Goal: Task Accomplishment & Management: Manage account settings

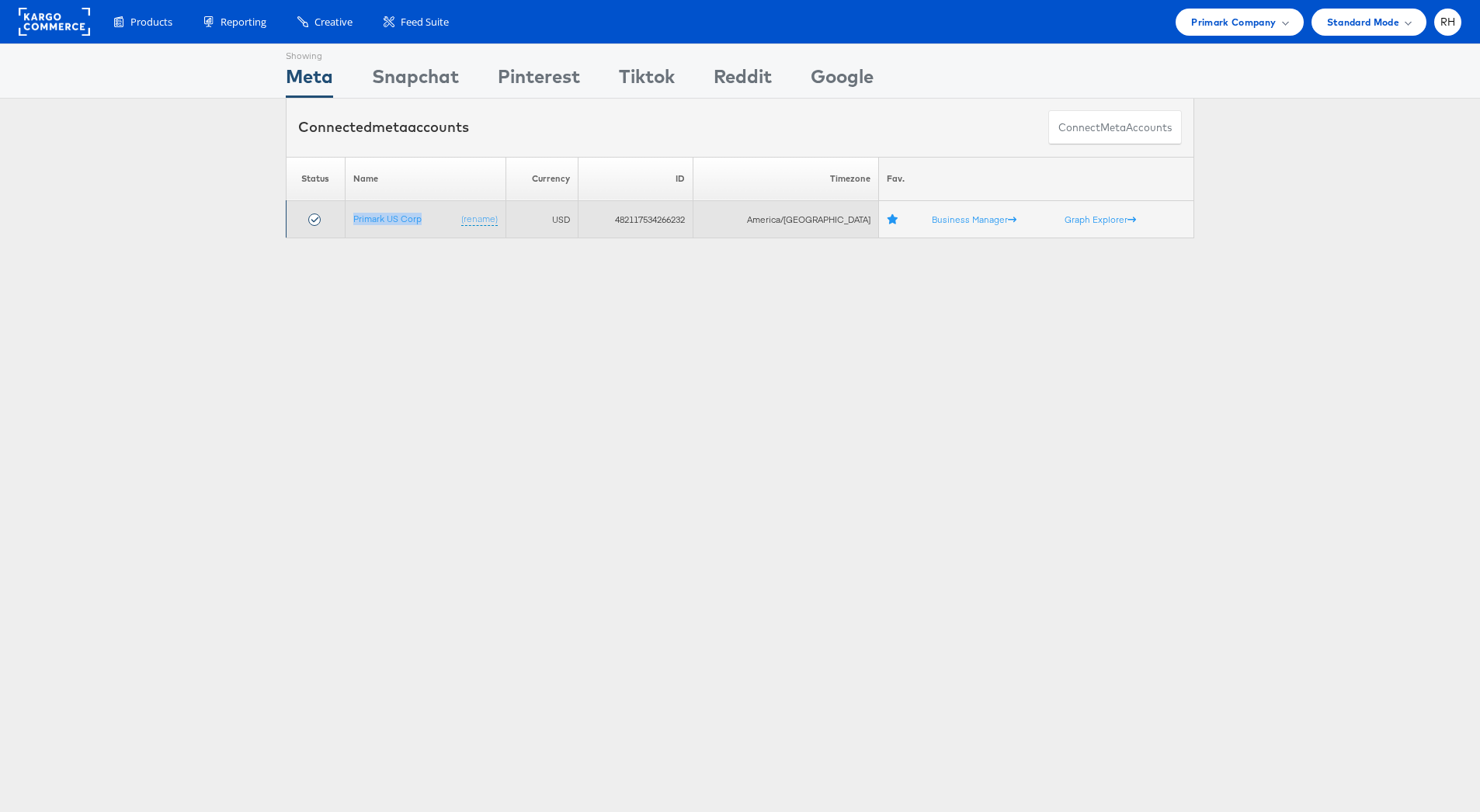
drag, startPoint x: 425, startPoint y: 218, endPoint x: 354, endPoint y: 218, distance: 71.0
click at [354, 218] on td "Primark US Corp (rename)" at bounding box center [425, 220] width 161 height 37
copy link "Primark US Corp"
click at [667, 222] on td "482117534266232" at bounding box center [636, 220] width 115 height 37
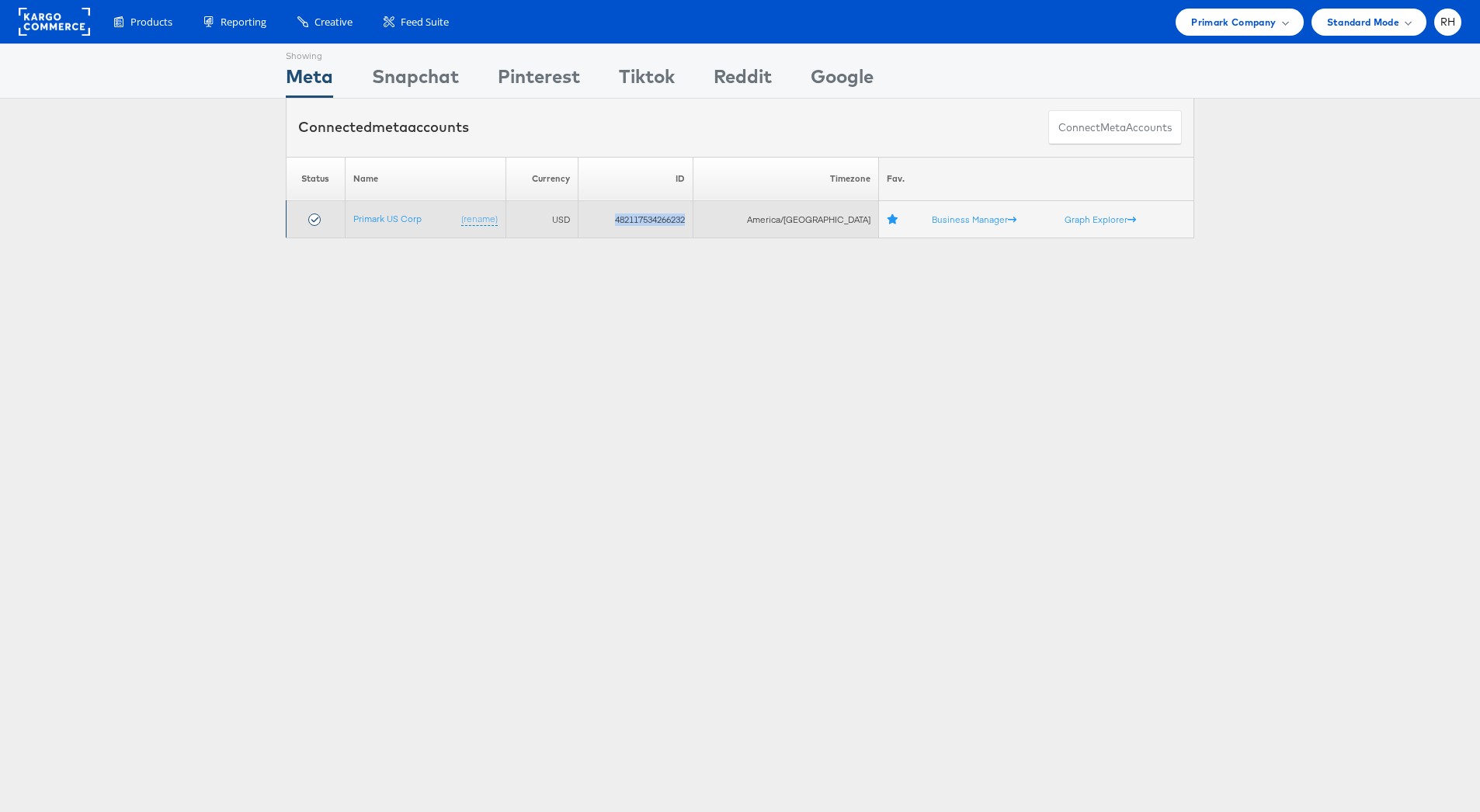
copy td "482117534266232"
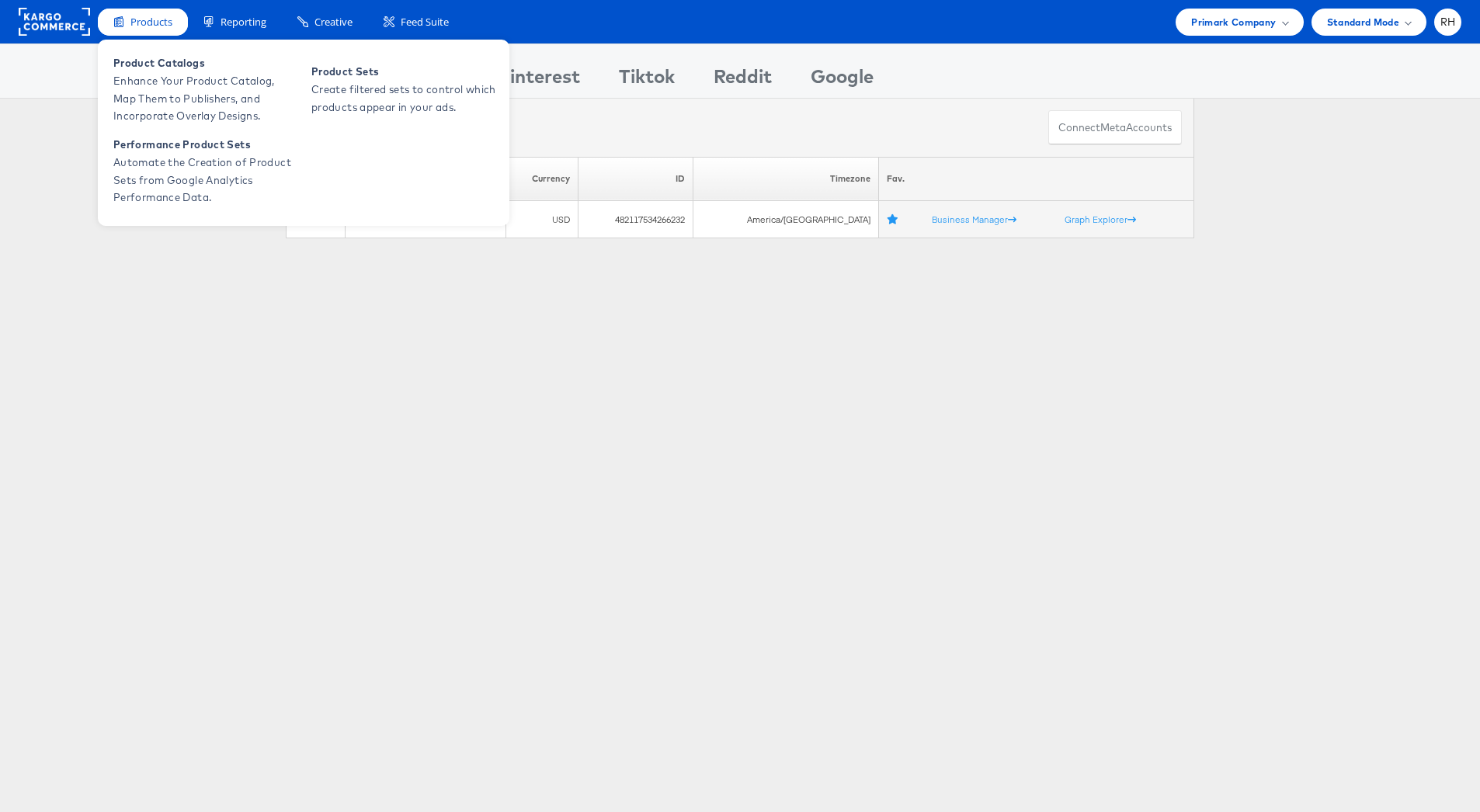
click at [134, 29] on span "Products" at bounding box center [151, 22] width 42 height 15
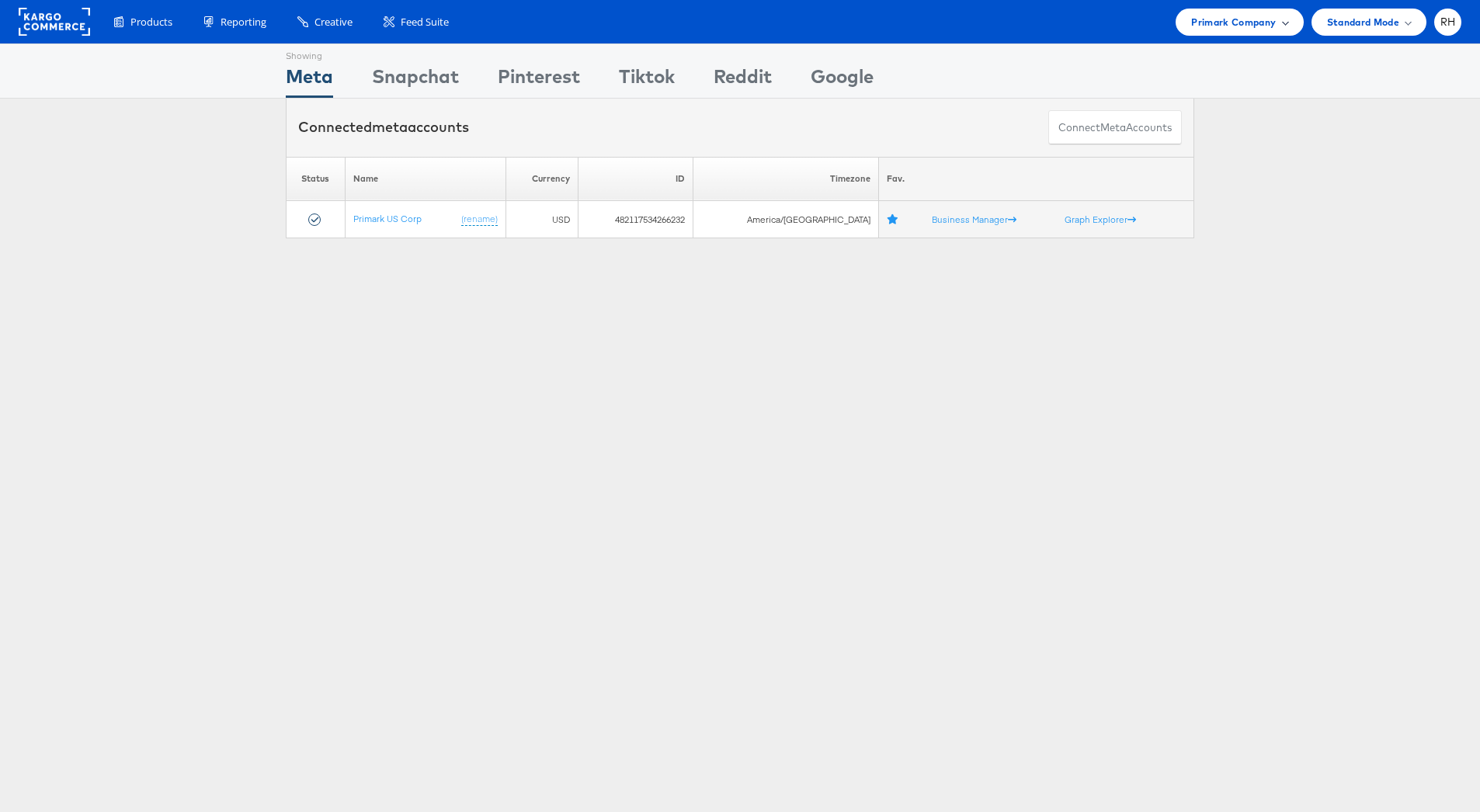
click at [1279, 32] on div "Primark Company" at bounding box center [1239, 22] width 127 height 27
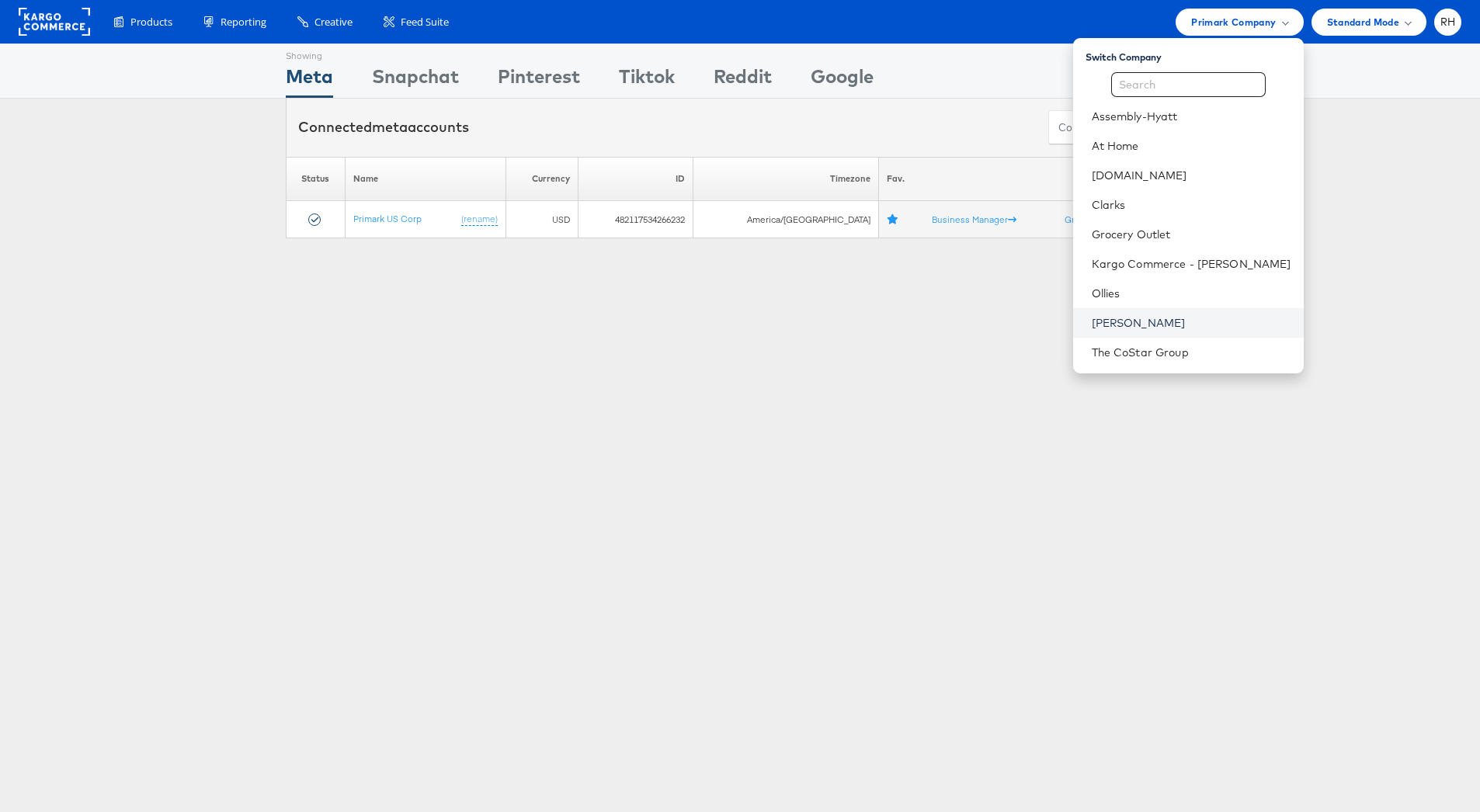
click at [1203, 322] on link "[PERSON_NAME]" at bounding box center [1191, 323] width 200 height 16
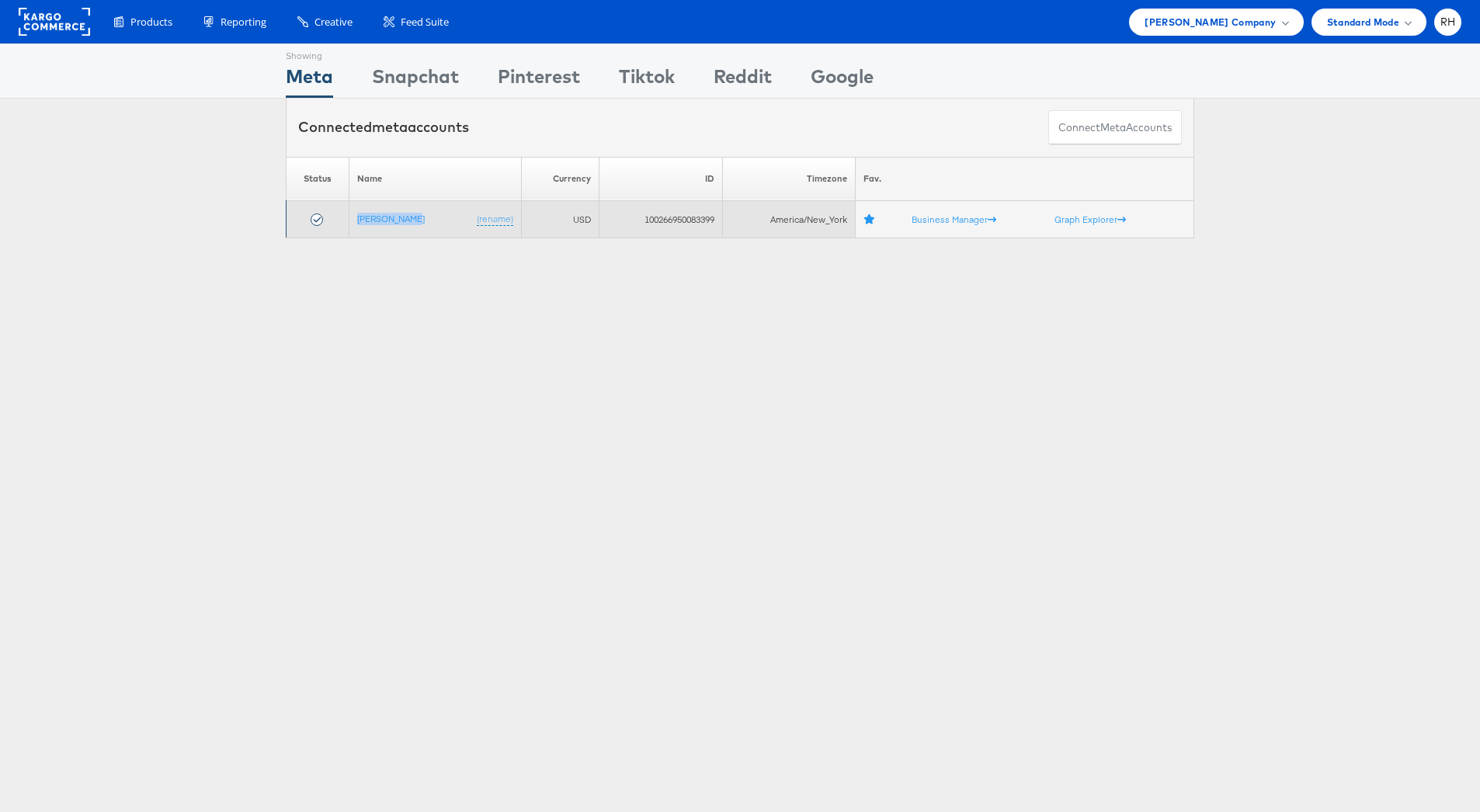
drag, startPoint x: 425, startPoint y: 217, endPoint x: 337, endPoint y: 217, distance: 88.0
click at [337, 217] on tr "Steve Madden (rename) USD 100266950083399 America/New_York Business Manager Gra…" at bounding box center [740, 220] width 908 height 37
copy tr "[PERSON_NAME]"
click at [672, 218] on td "100266950083399" at bounding box center [660, 220] width 123 height 37
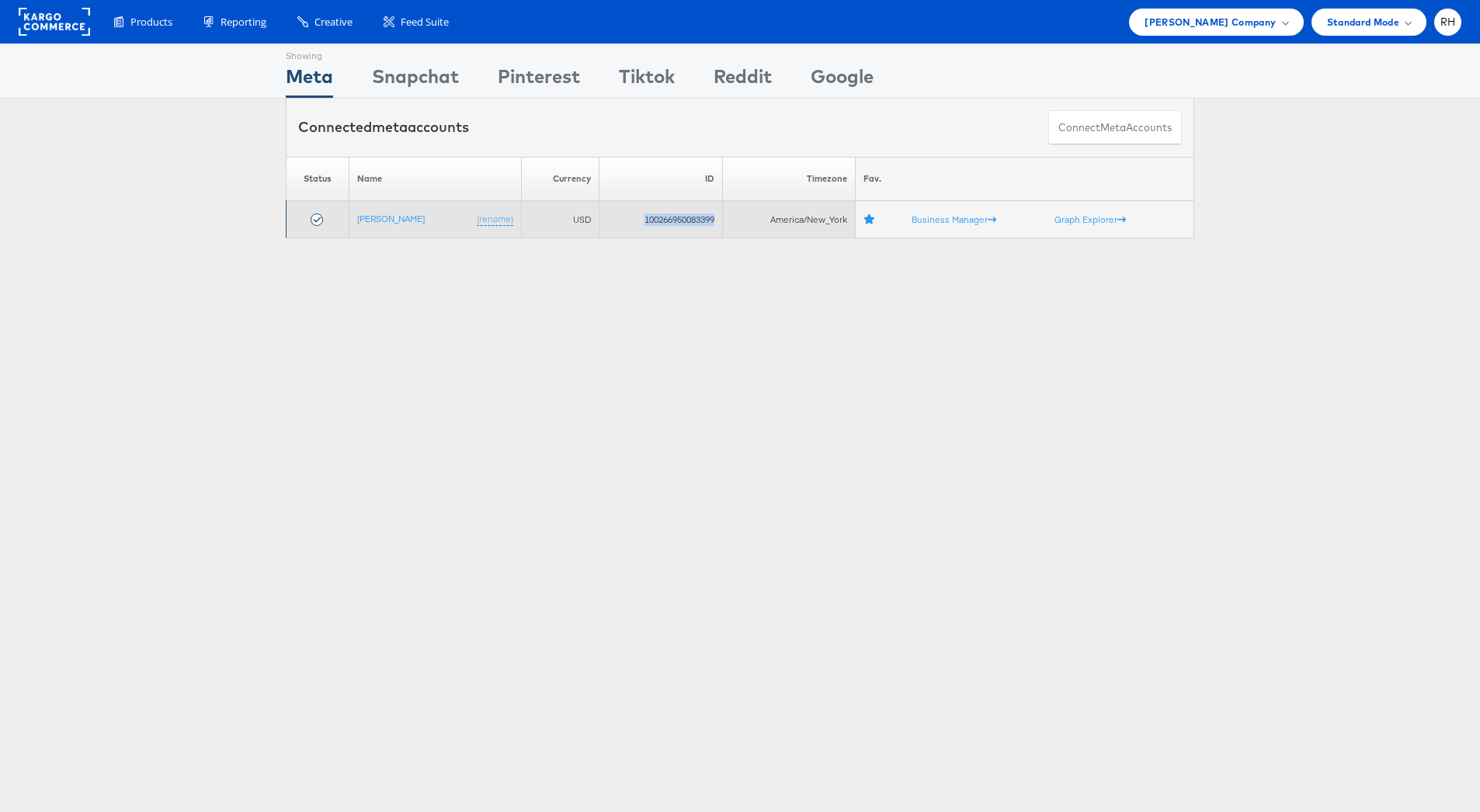
click at [672, 218] on td "100266950083399" at bounding box center [660, 220] width 123 height 37
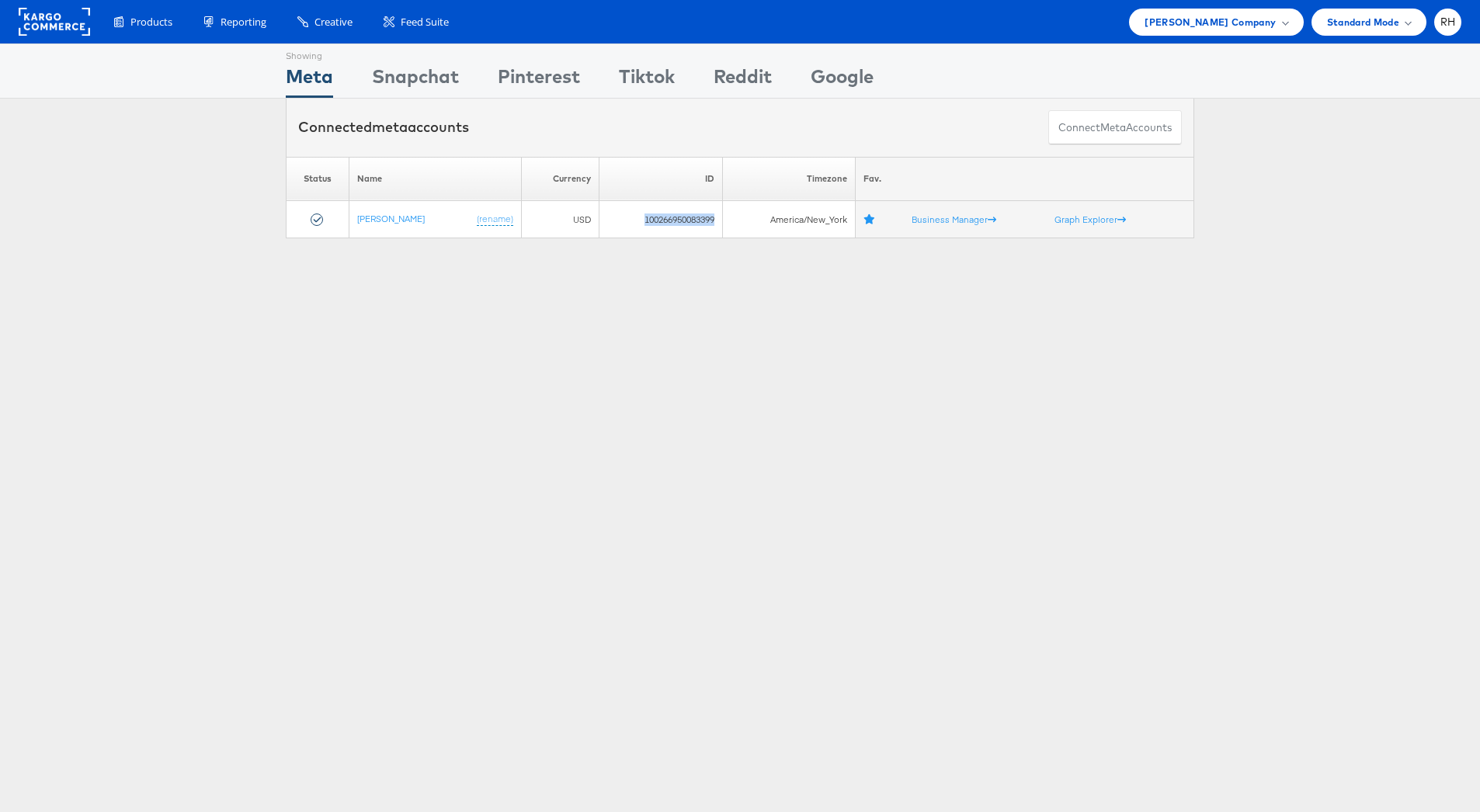
copy td "100266950083399"
click at [1204, 28] on span "Steve Madden Company" at bounding box center [1209, 22] width 131 height 16
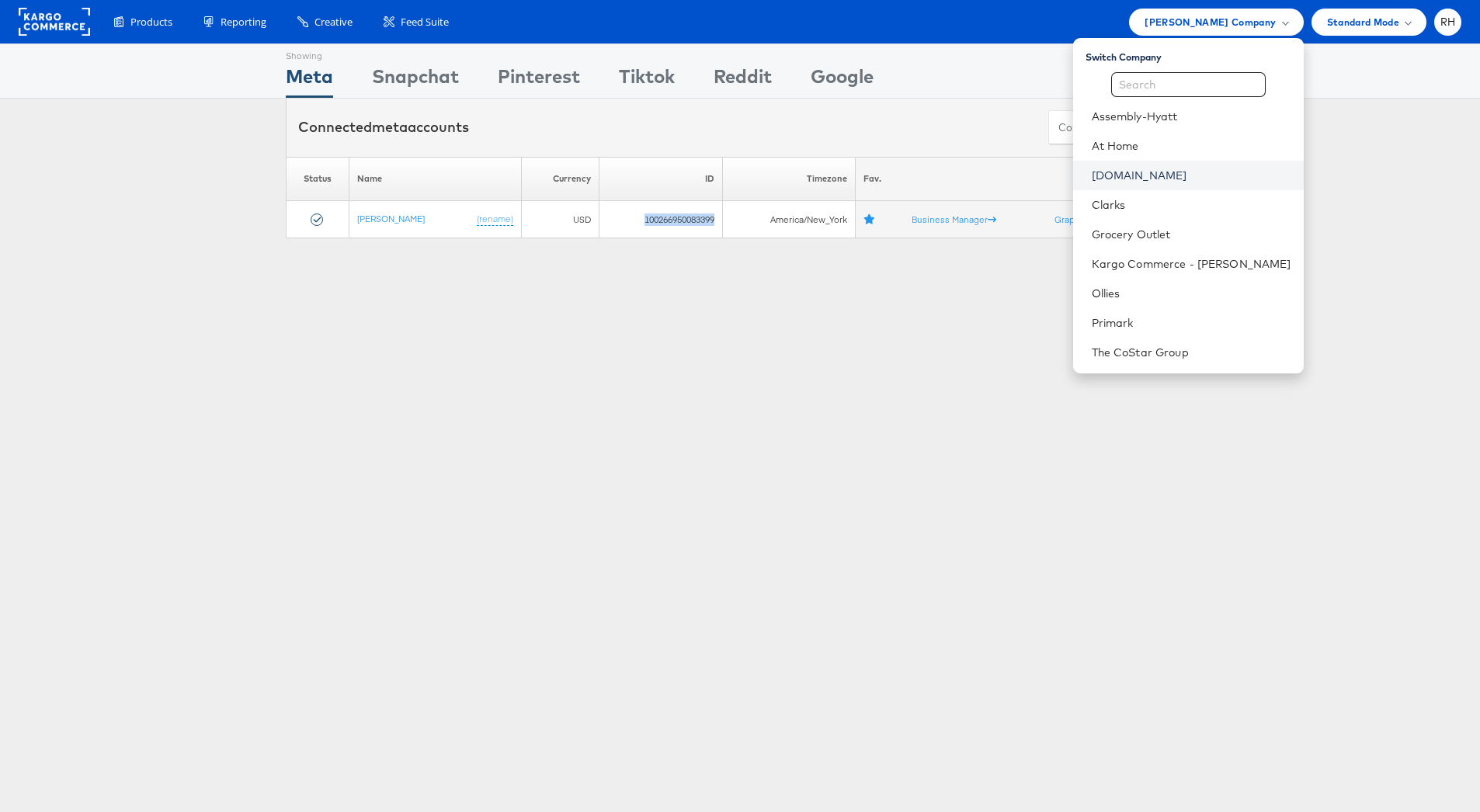
click at [1190, 178] on link "Cars.com" at bounding box center [1191, 176] width 200 height 16
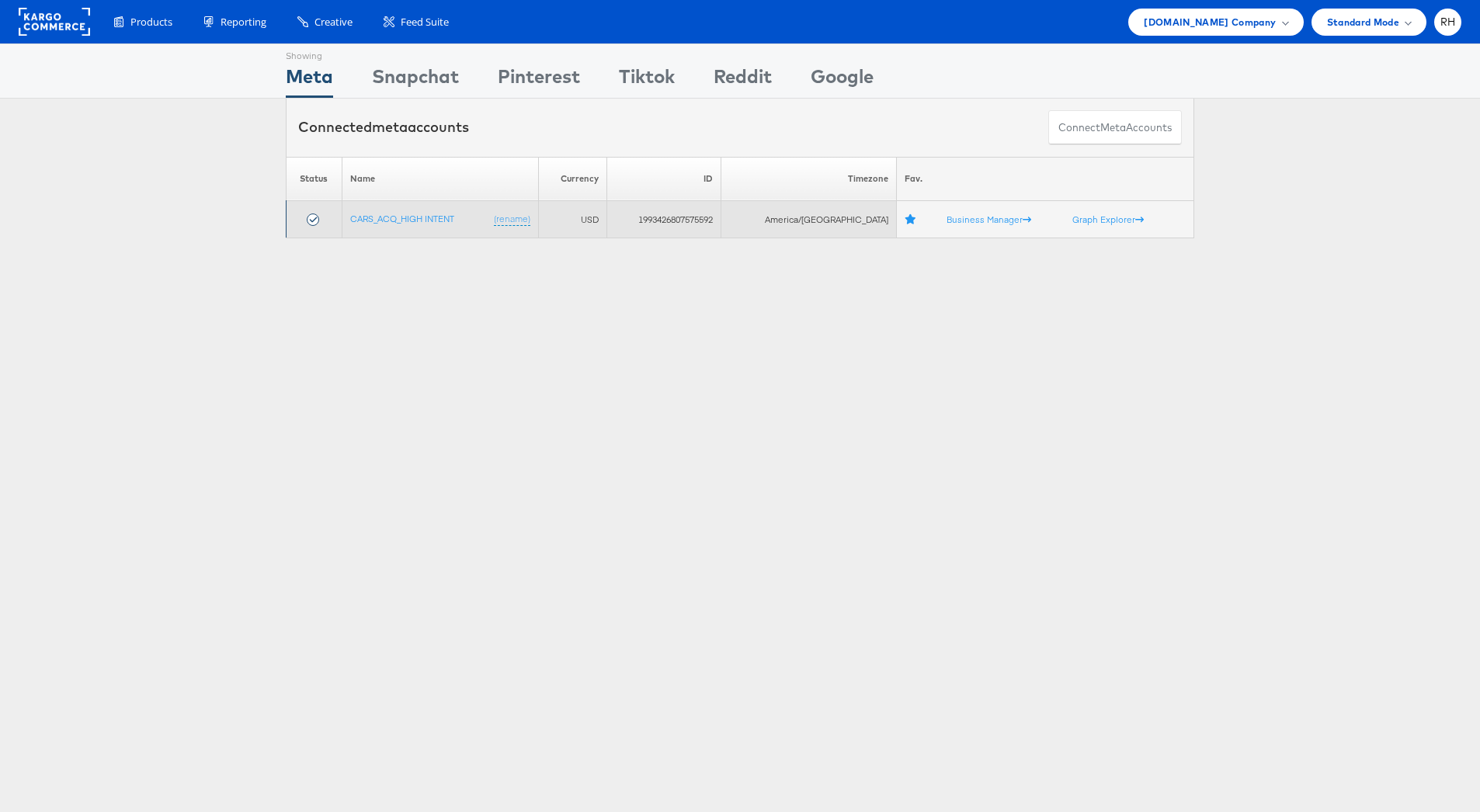
click at [699, 221] on td "1993426807575592" at bounding box center [664, 220] width 114 height 37
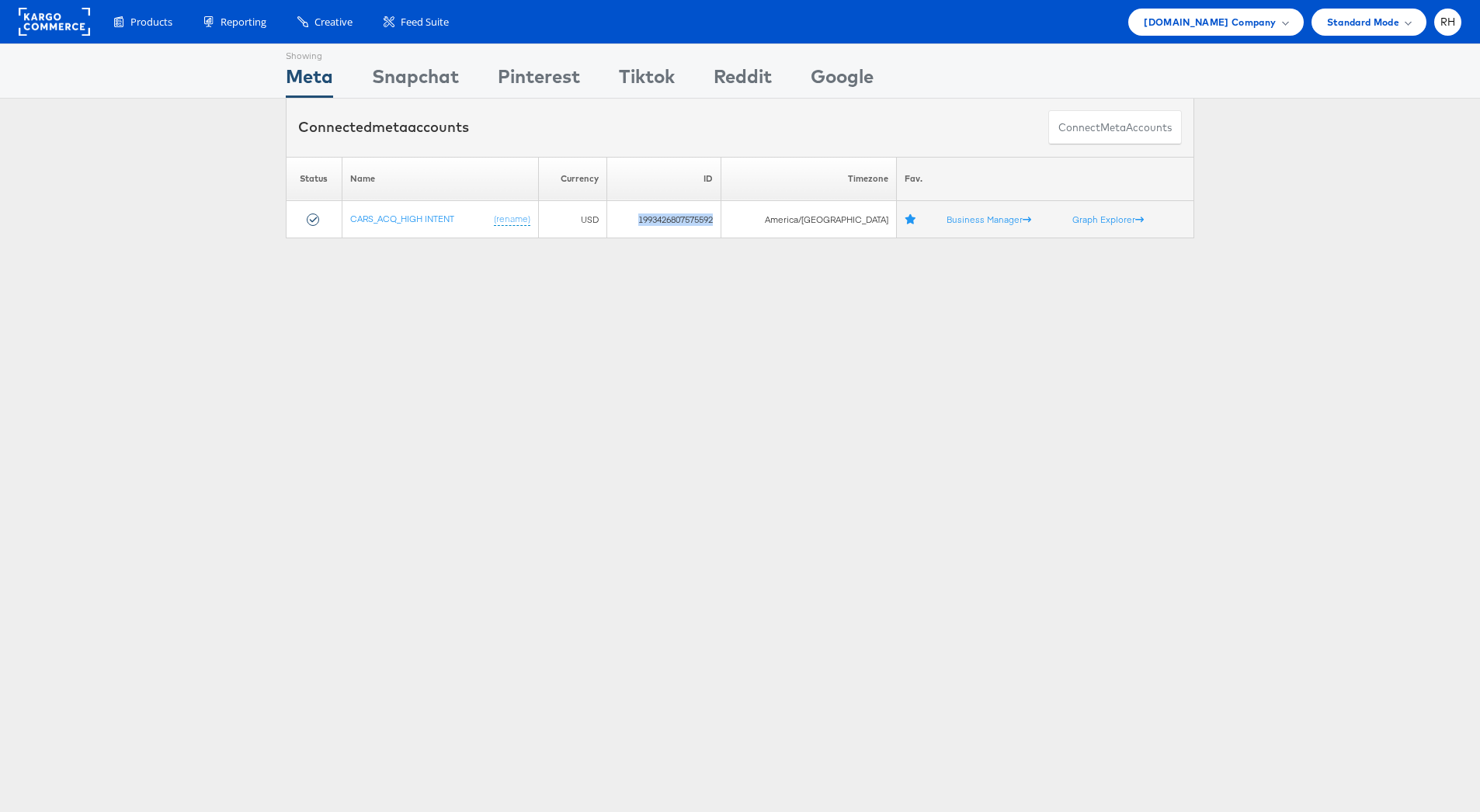
copy td "1993426807575592"
click at [1182, 29] on div "[DOMAIN_NAME] Company" at bounding box center [1216, 22] width 175 height 27
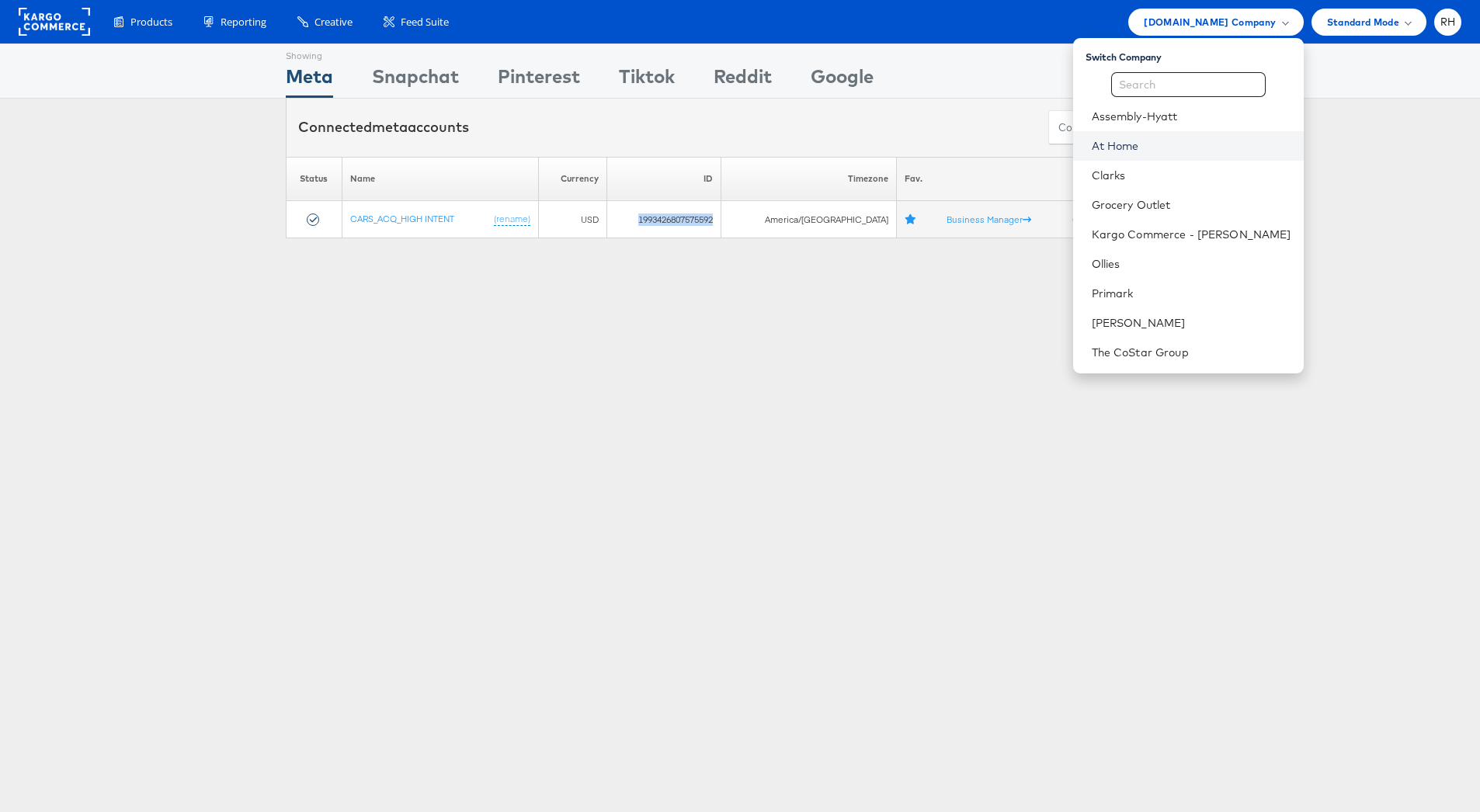
click at [1184, 144] on link "At Home" at bounding box center [1191, 146] width 200 height 16
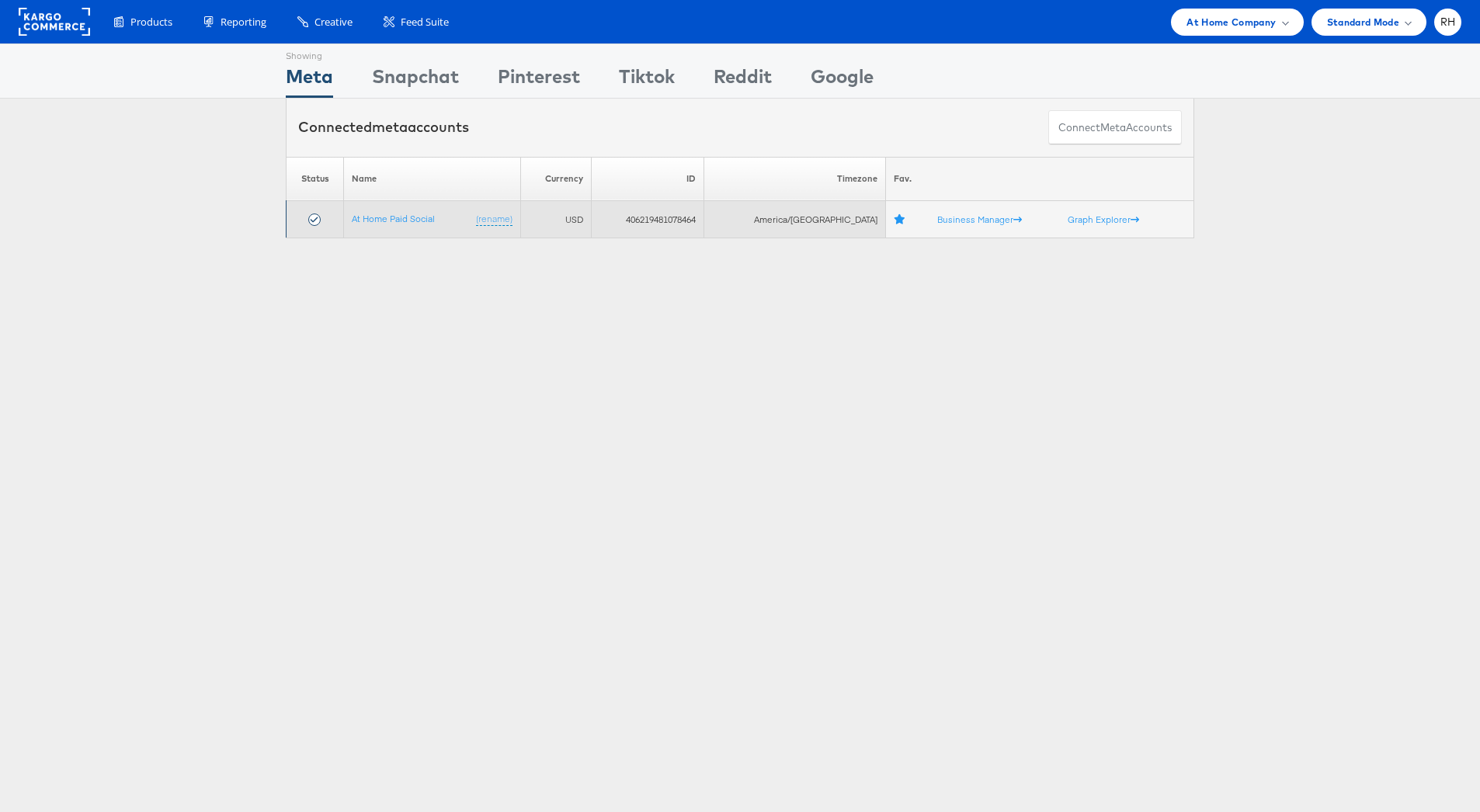
click at [659, 214] on td "406219481078464" at bounding box center [648, 220] width 112 height 37
copy td "406219481078464"
